Goal: Transaction & Acquisition: Purchase product/service

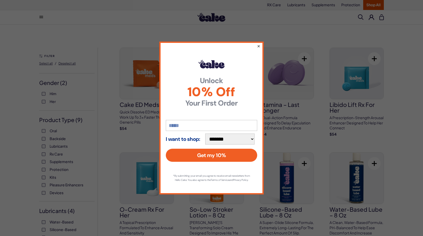
click at [257, 43] on button "×" at bounding box center [258, 46] width 3 height 6
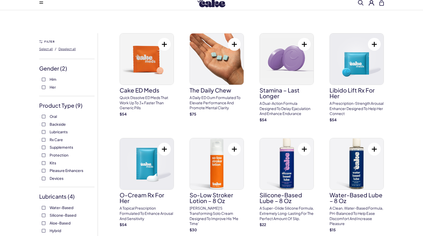
scroll to position [26, 0]
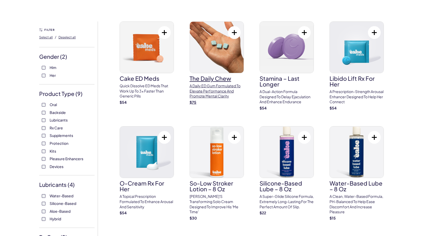
click at [203, 77] on h3 "The Daily Chew" at bounding box center [217, 79] width 54 height 6
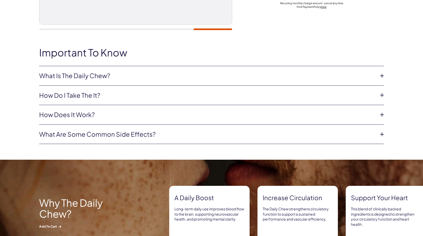
scroll to position [209, 0]
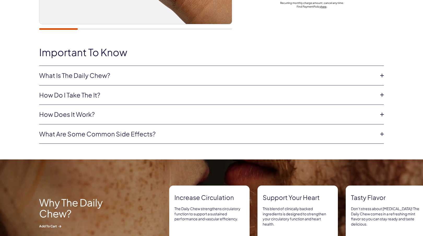
click at [81, 95] on link "How do i take the it?" at bounding box center [207, 95] width 337 height 9
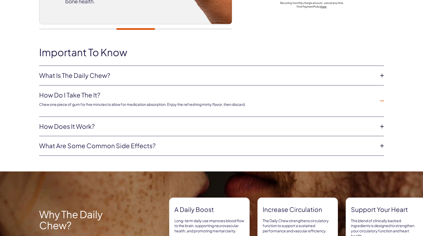
click at [66, 124] on link "How Does it Work?" at bounding box center [207, 126] width 337 height 9
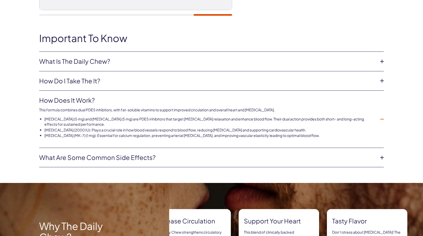
scroll to position [235, 0]
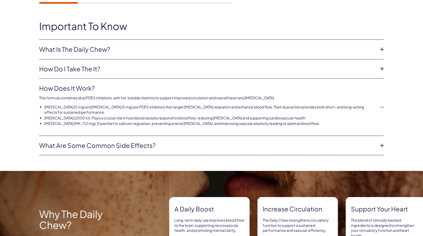
click at [381, 143] on icon at bounding box center [382, 146] width 8 height 8
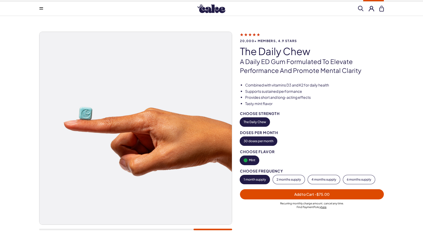
scroll to position [0, 0]
